Goal: Complete application form: Complete application form

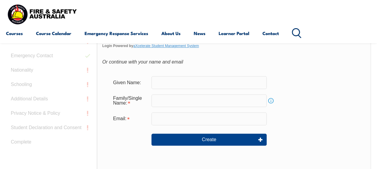
scroll to position [198, 0]
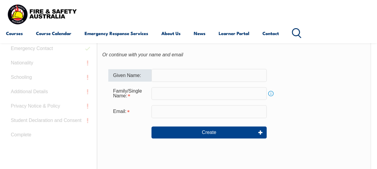
click at [161, 75] on input "text" at bounding box center [208, 75] width 115 height 13
type input "Baddegedara"
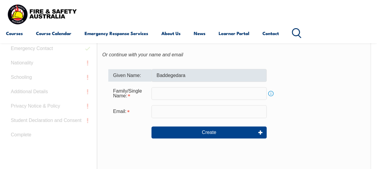
type input "Jayara"
type input "[EMAIL_ADDRESS][DOMAIN_NAME]"
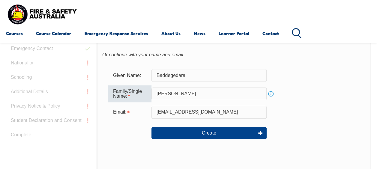
click at [171, 92] on input "Jayara" at bounding box center [208, 94] width 115 height 13
type input "Jayarathne"
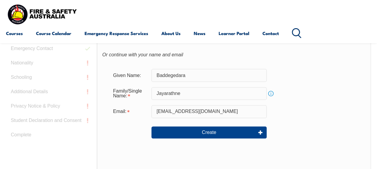
click at [334, 118] on form "Given Name: Baddegedara Family/Single Name: Jayarathne Info Email: bpskjayarath…" at bounding box center [233, 108] width 263 height 90
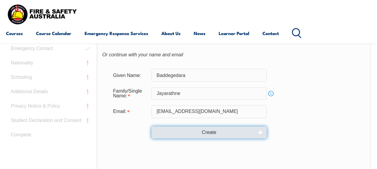
click at [236, 132] on button "Create" at bounding box center [208, 132] width 115 height 12
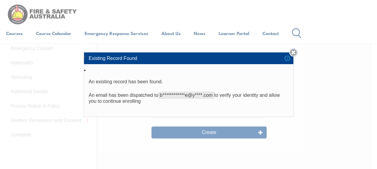
click at [295, 50] on link "Close" at bounding box center [293, 52] width 8 height 8
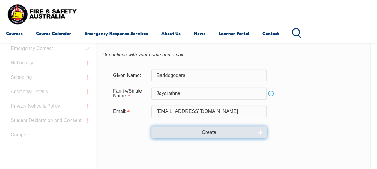
click at [219, 129] on button "Create" at bounding box center [208, 132] width 115 height 12
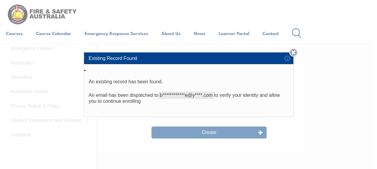
click at [295, 53] on link "Close" at bounding box center [293, 52] width 8 height 8
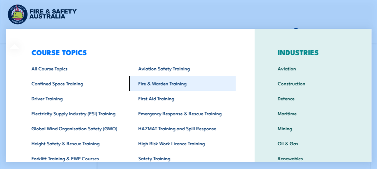
click at [149, 82] on link "Fire & Warden Training" at bounding box center [182, 83] width 107 height 15
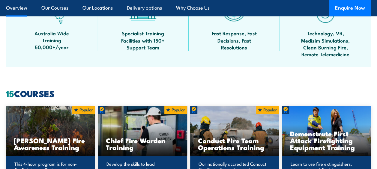
scroll to position [394, 0]
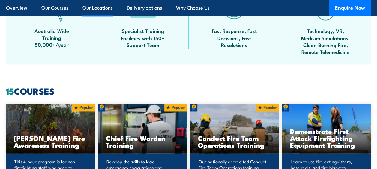
click at [99, 1] on link "Our Locations" at bounding box center [97, 8] width 30 height 16
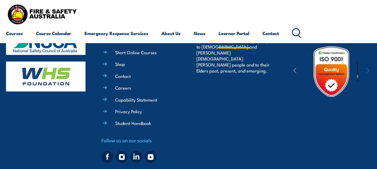
click at [237, 31] on link "Learner Portal" at bounding box center [233, 33] width 31 height 14
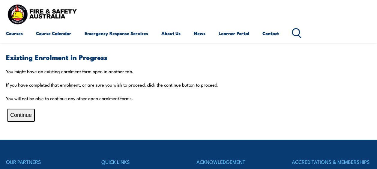
scroll to position [119, 0]
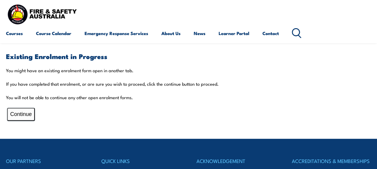
click at [19, 115] on button "Continue" at bounding box center [21, 114] width 28 height 13
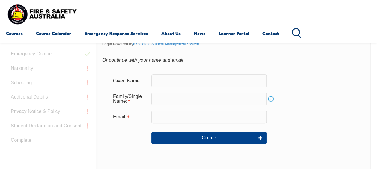
scroll to position [196, 0]
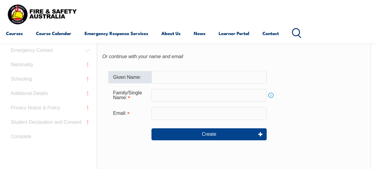
click at [172, 78] on input "text" at bounding box center [208, 77] width 115 height 13
type input "Baddegedara"
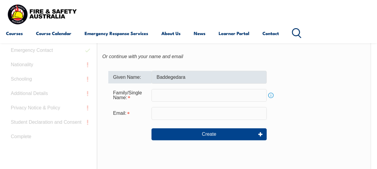
type input "Jayarathne"
type input "bpskjayarathne@yahoo.com"
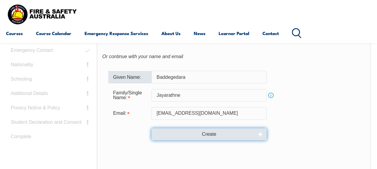
click at [246, 134] on button "Create" at bounding box center [208, 134] width 115 height 12
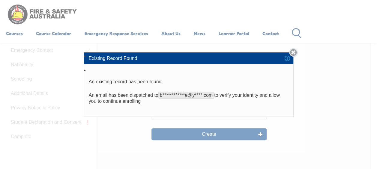
click at [294, 52] on link "Close" at bounding box center [293, 52] width 8 height 8
